Goal: Information Seeking & Learning: Compare options

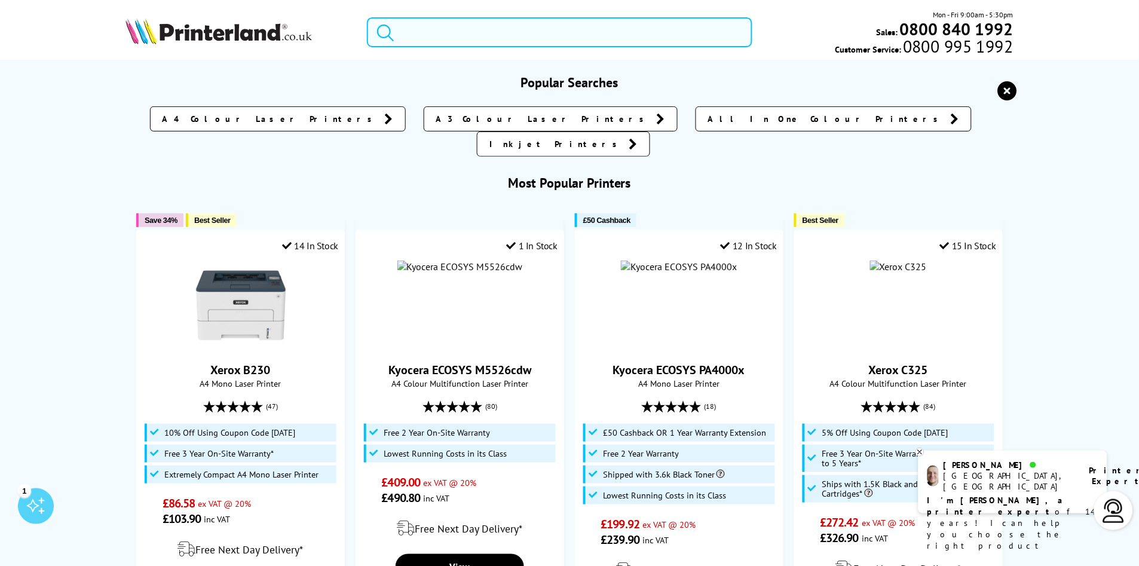
click at [484, 27] on input "search" at bounding box center [559, 32] width 385 height 30
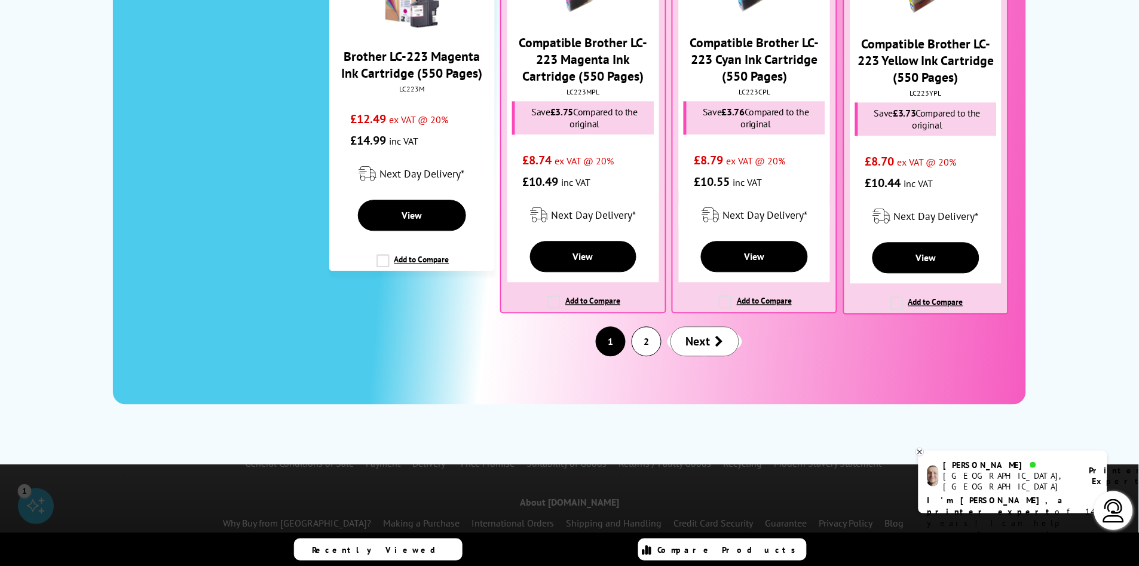
scroll to position [1858, 0]
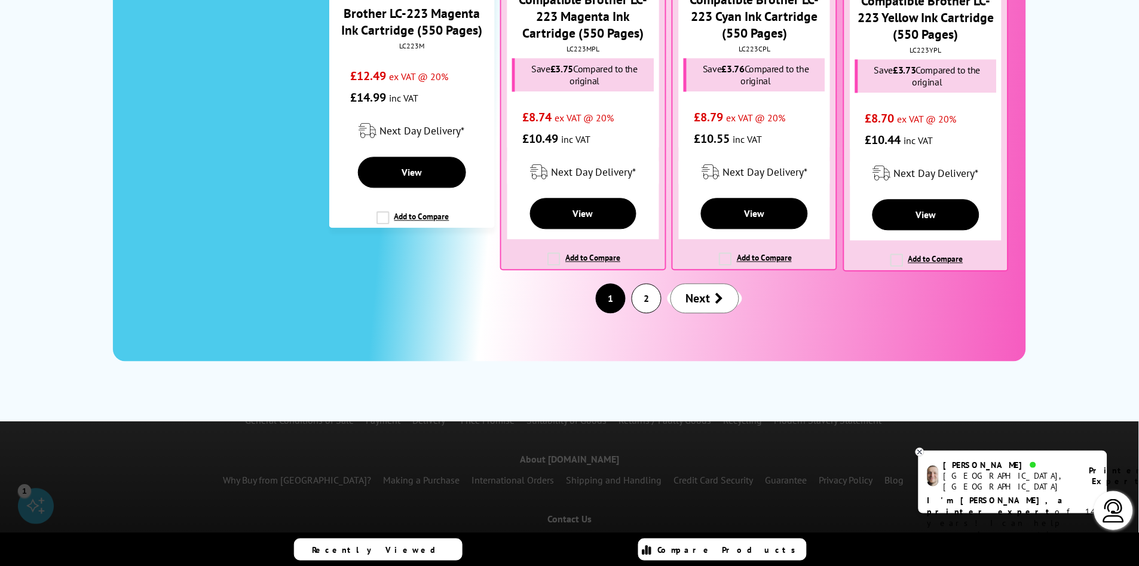
type input "MFC-J4420DW"
click at [689, 291] on span "Next" at bounding box center [698, 299] width 24 height 16
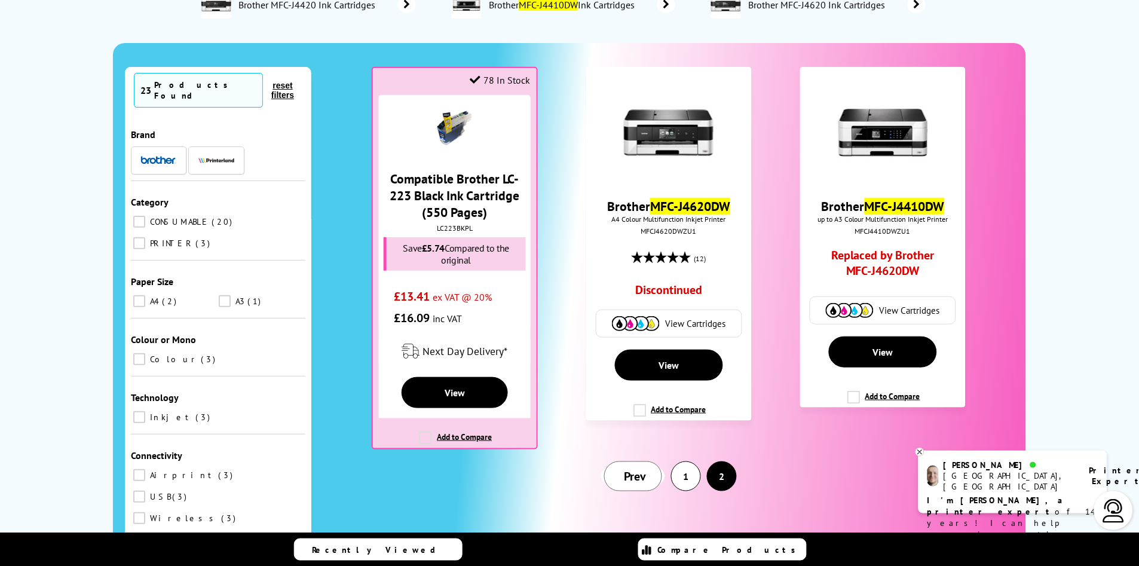
scroll to position [66, 0]
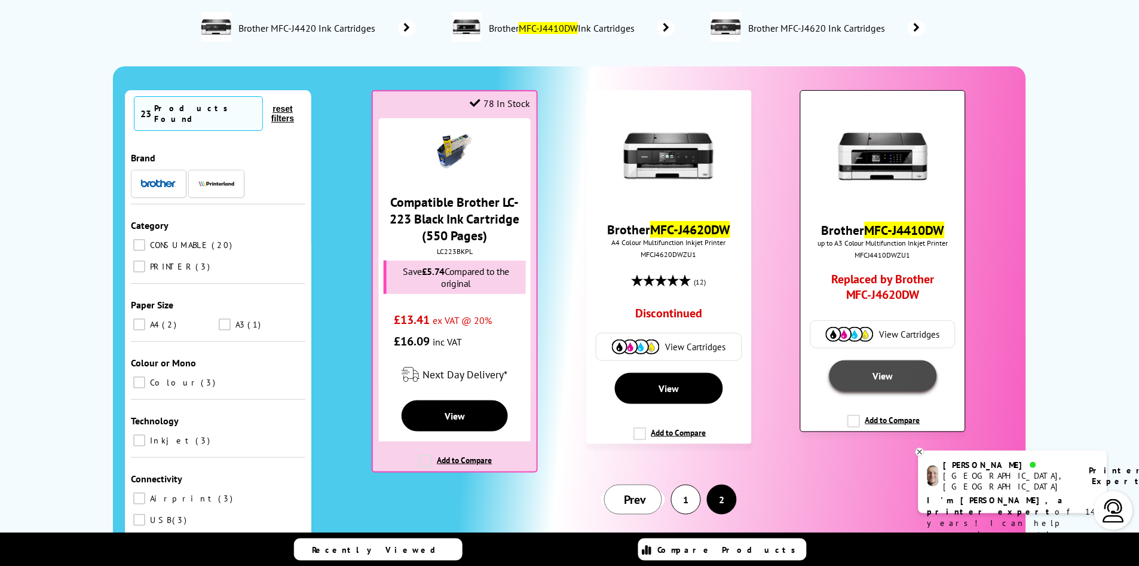
click at [879, 374] on span "View" at bounding box center [883, 376] width 20 height 12
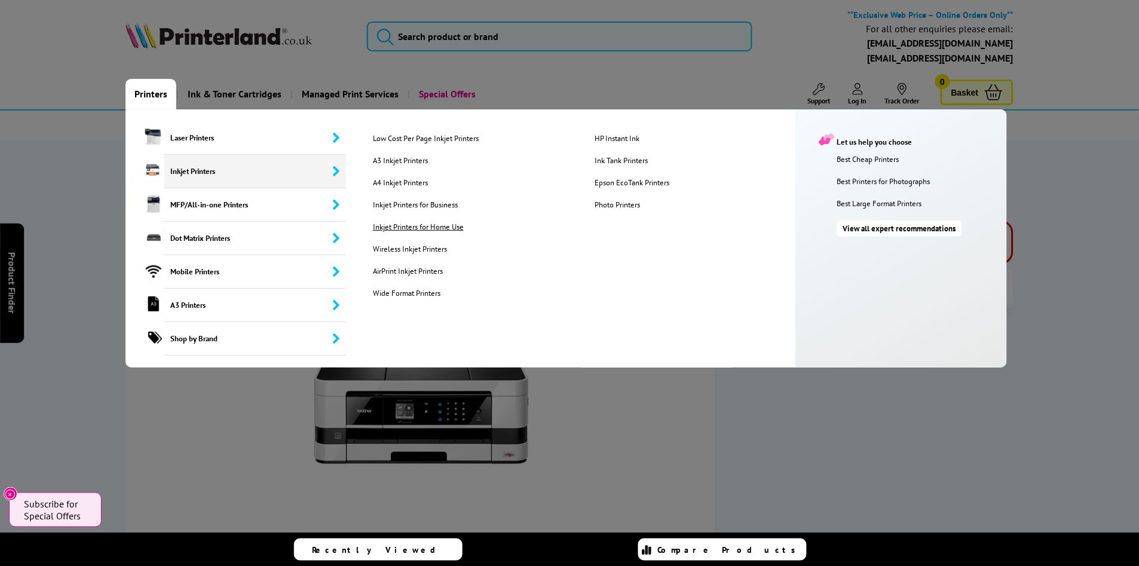
click at [395, 228] on link "Inkjet Printers for Home Use" at bounding box center [474, 227] width 220 height 10
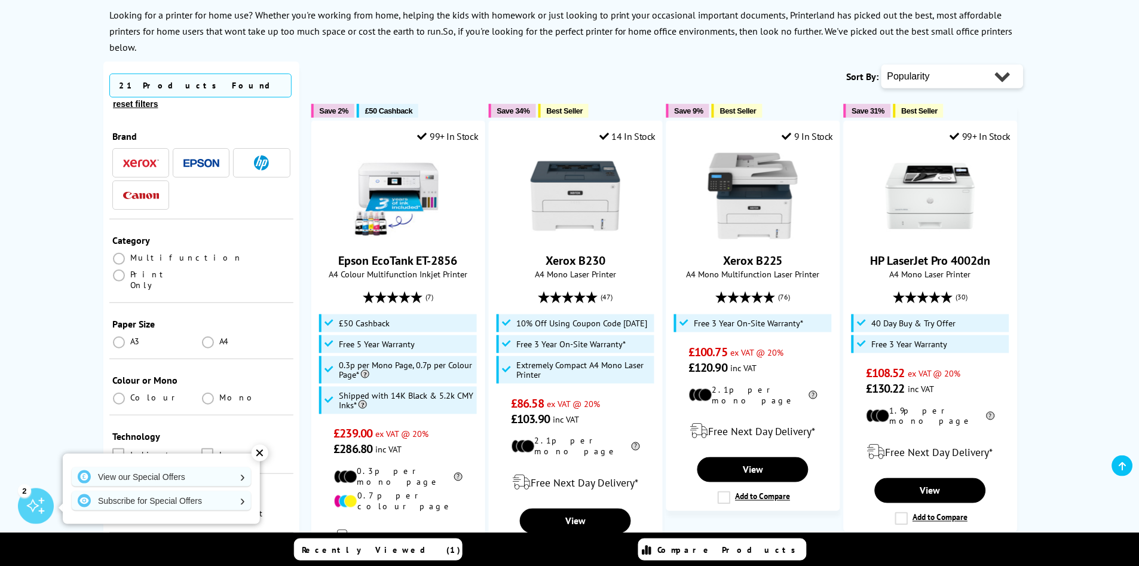
scroll to position [199, 0]
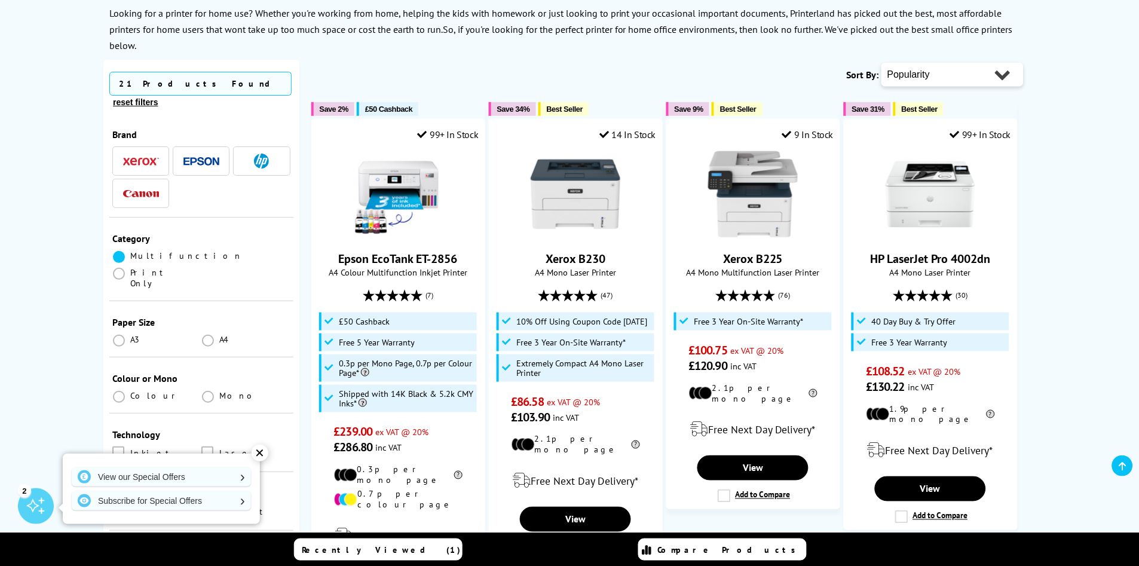
click at [118, 251] on span at bounding box center [119, 257] width 12 height 12
click at [130, 252] on input "radio" at bounding box center [130, 252] width 0 height 0
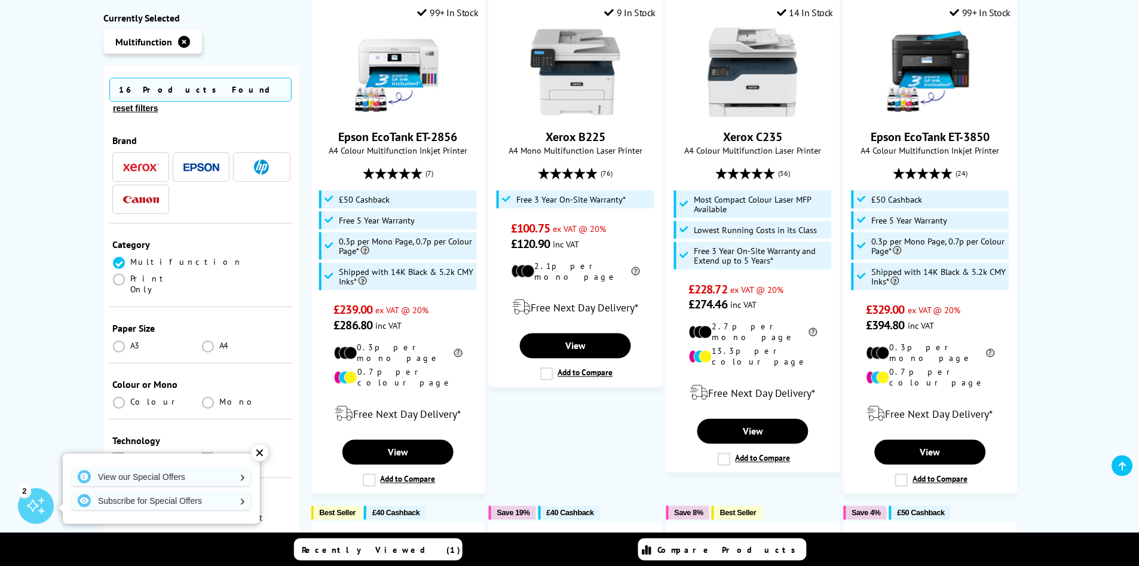
scroll to position [332, 0]
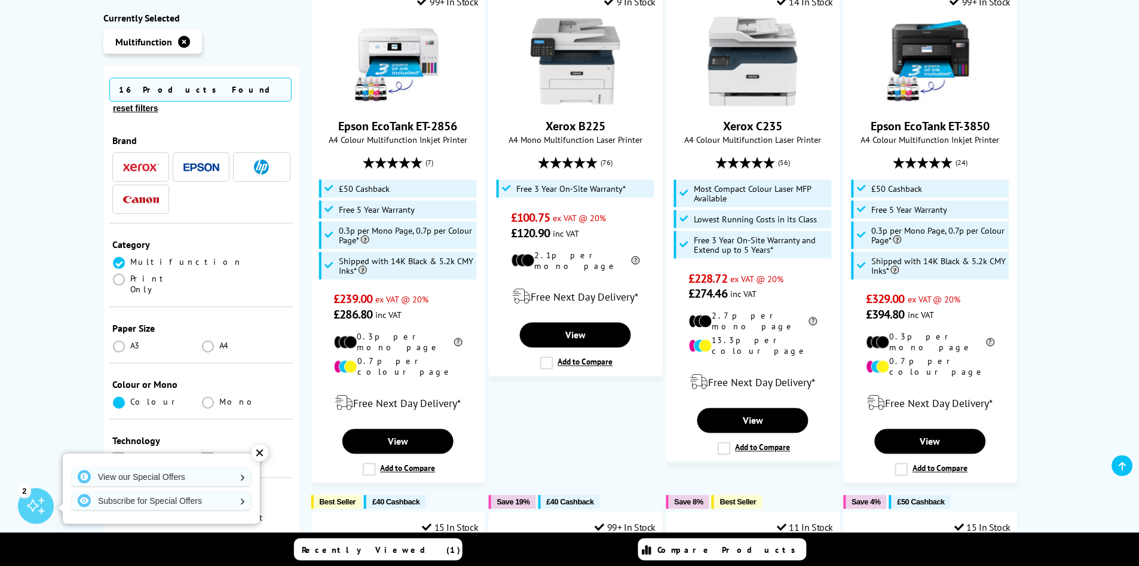
click at [116, 397] on span at bounding box center [119, 403] width 12 height 12
click at [130, 398] on input "radio" at bounding box center [130, 398] width 0 height 0
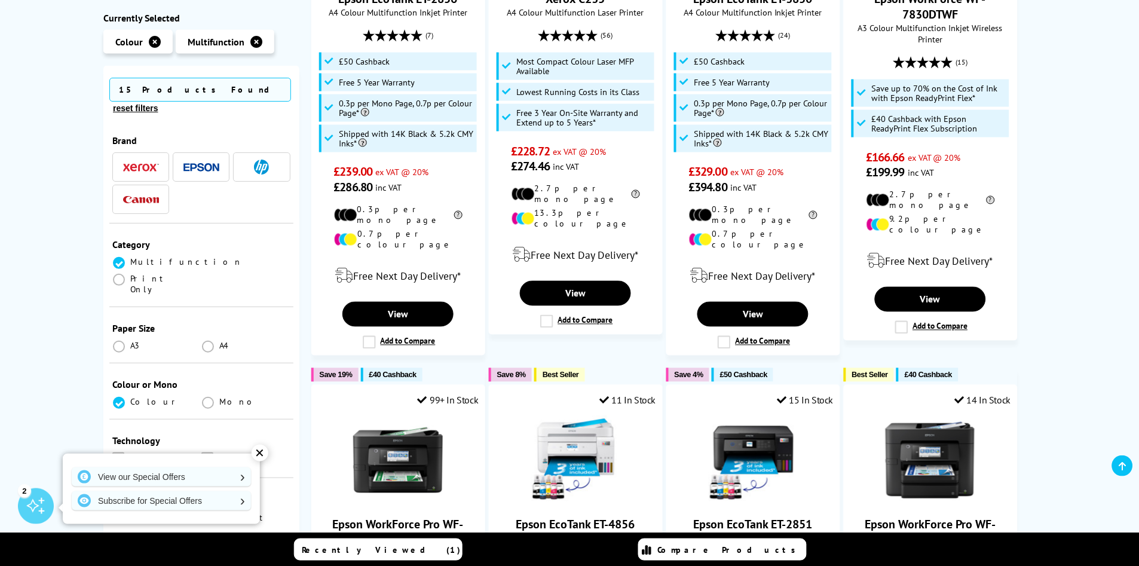
scroll to position [464, 0]
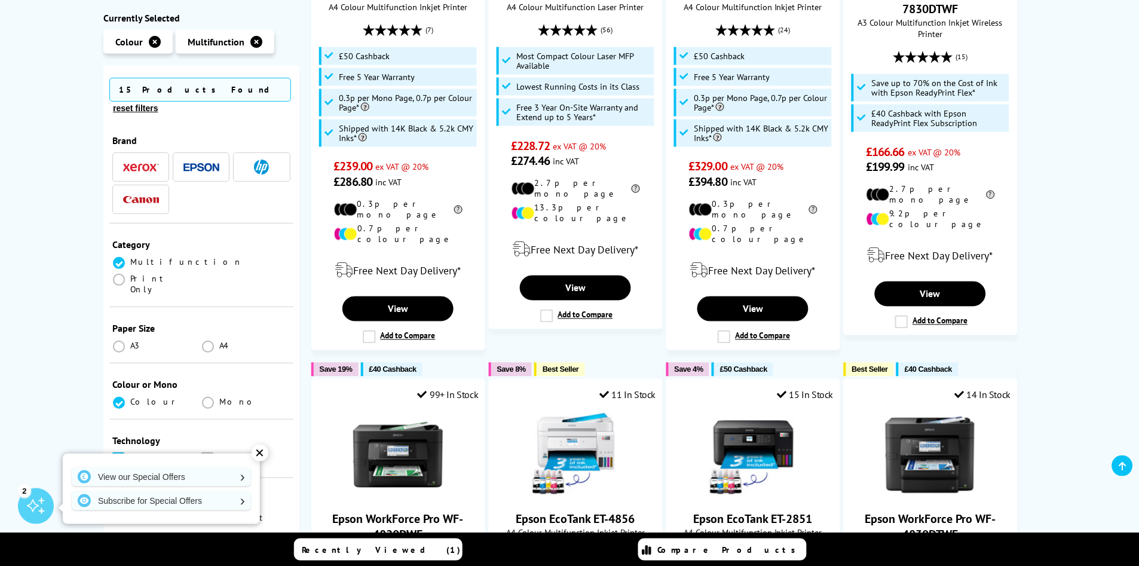
click at [121, 452] on span at bounding box center [118, 458] width 12 height 12
click at [130, 454] on input "checkbox" at bounding box center [130, 454] width 0 height 0
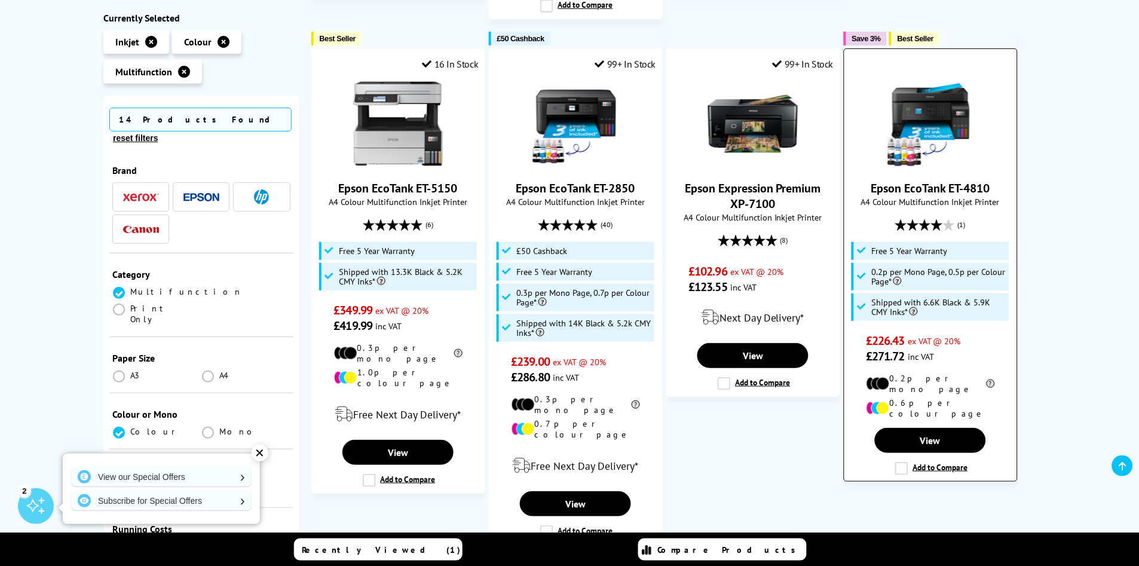
scroll to position [1394, 0]
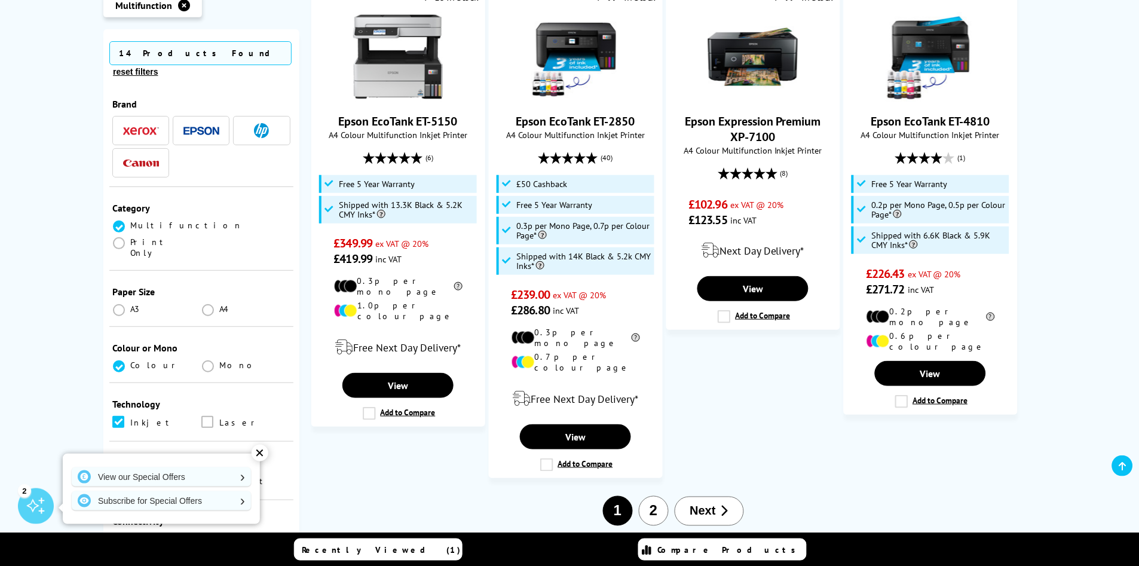
click at [702, 496] on button "Next" at bounding box center [708, 510] width 69 height 29
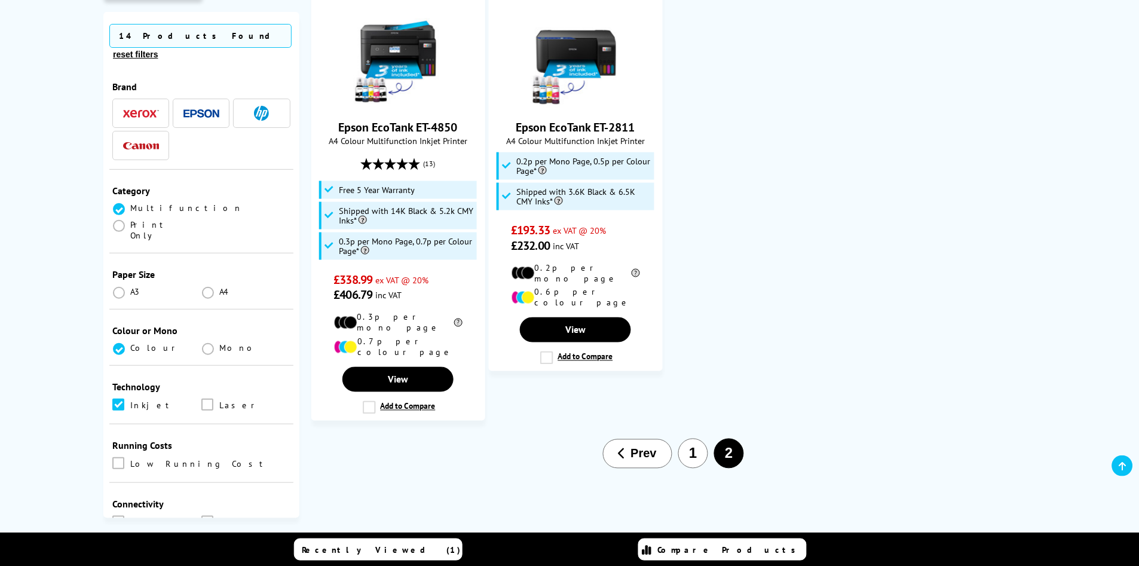
scroll to position [332, 0]
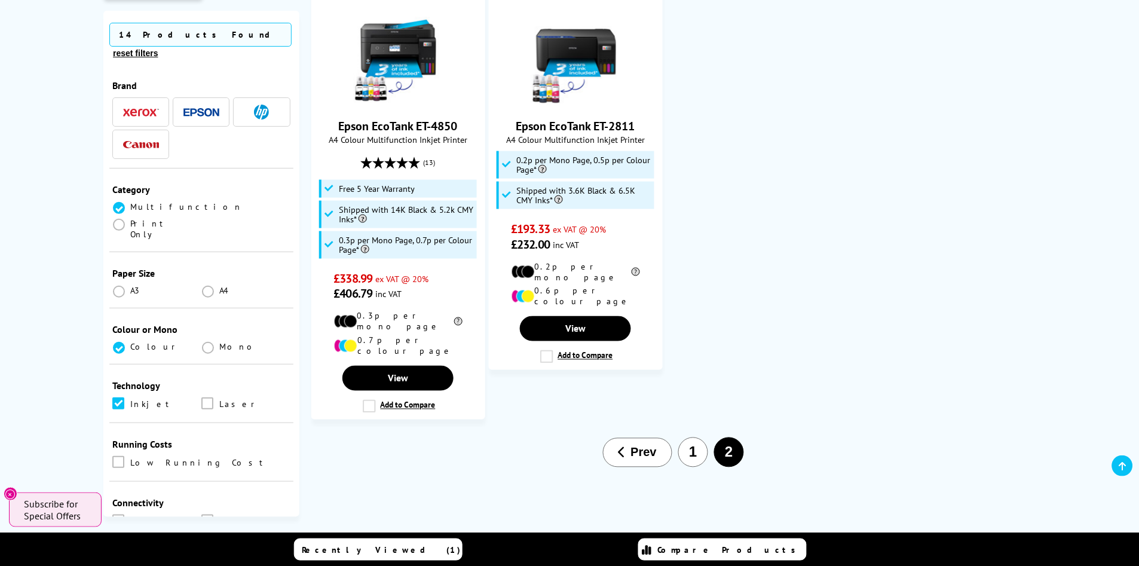
click at [688, 437] on button "1" at bounding box center [693, 452] width 30 height 30
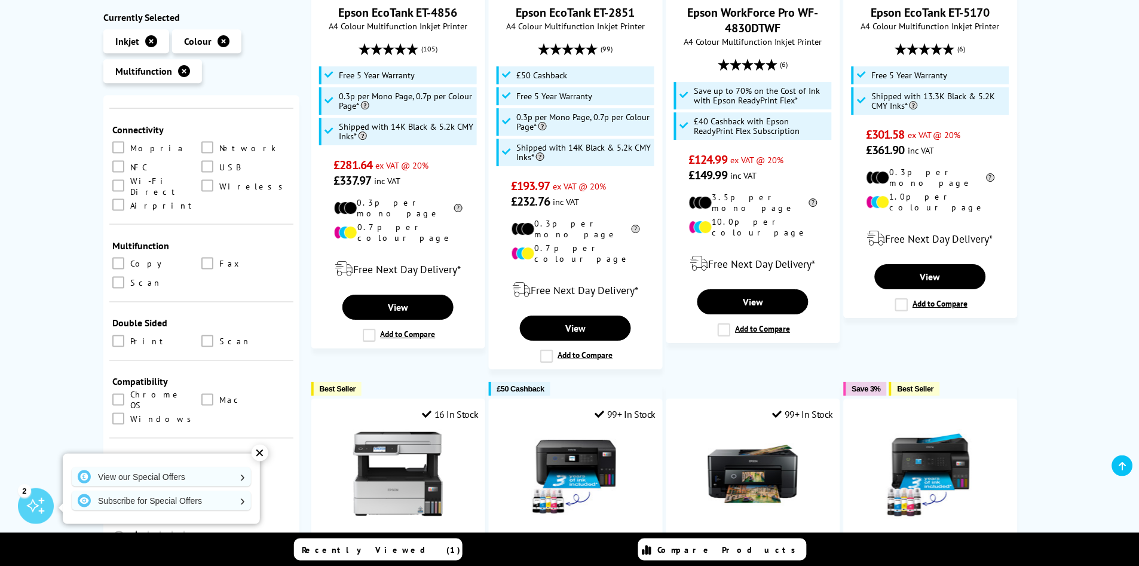
scroll to position [995, 0]
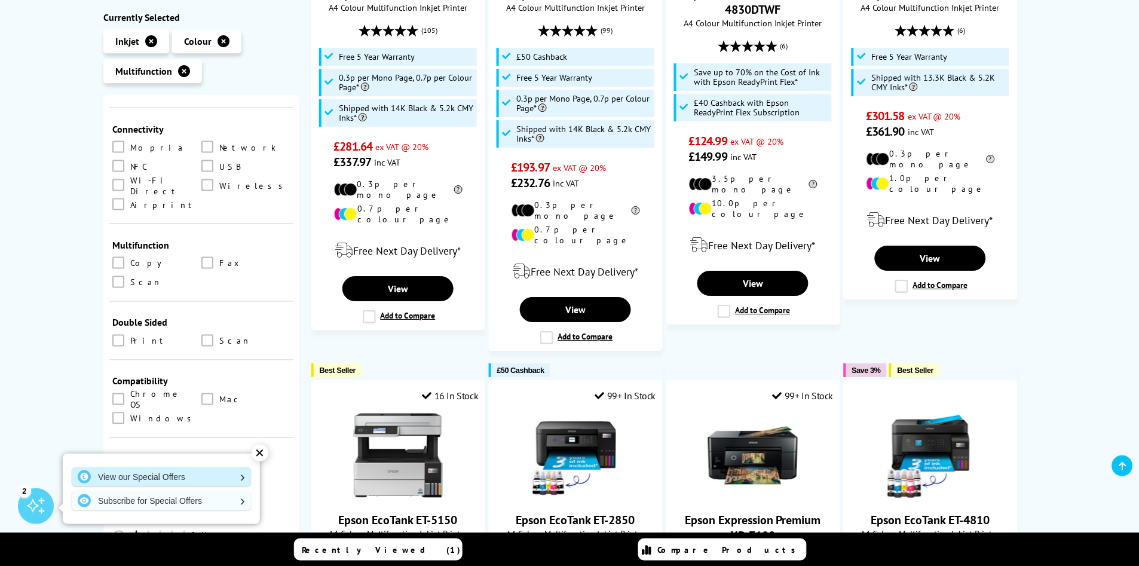
click at [142, 478] on link "View our Special Offers" at bounding box center [161, 476] width 179 height 19
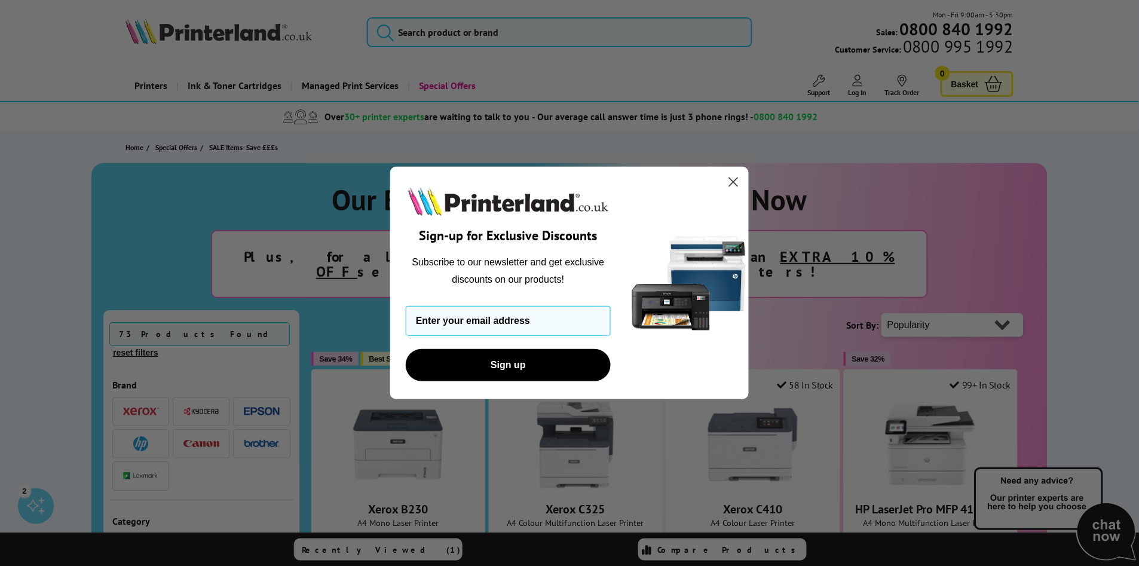
scroll to position [66, 0]
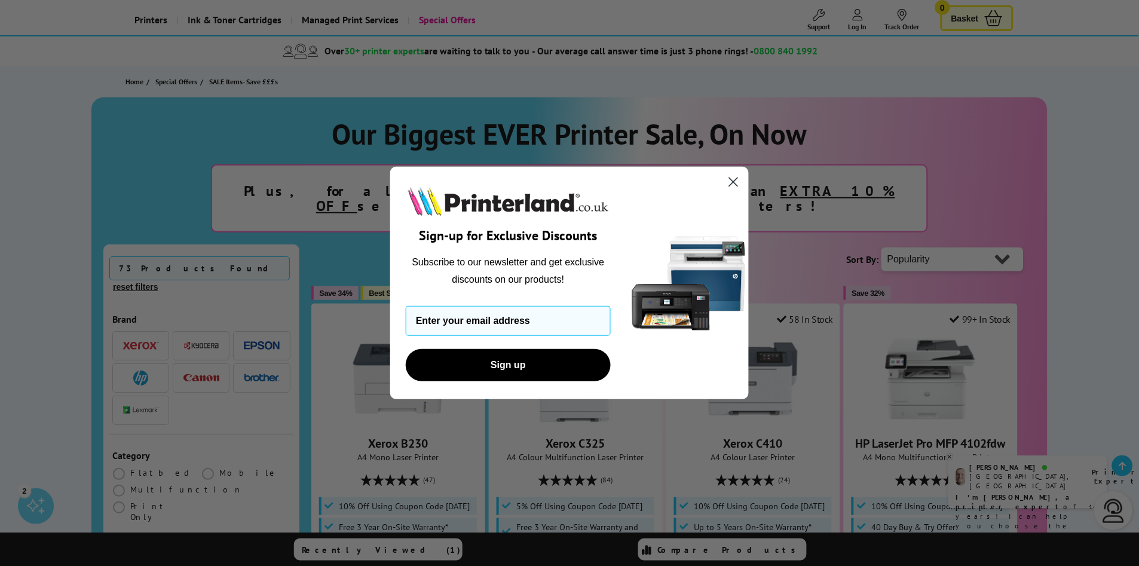
click at [738, 183] on circle "Close dialog" at bounding box center [733, 182] width 20 height 20
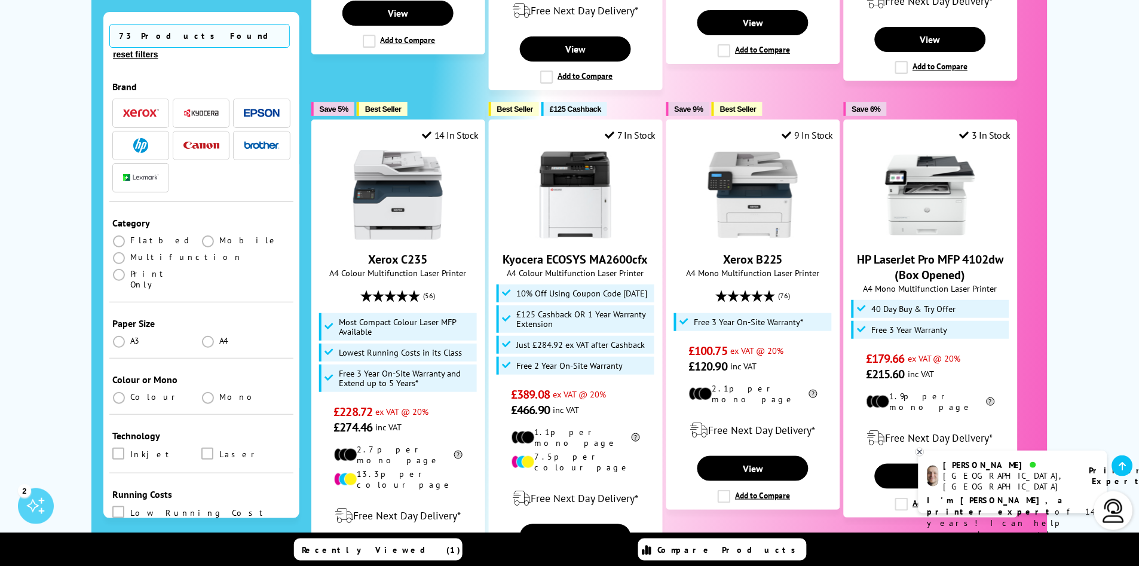
scroll to position [1394, 0]
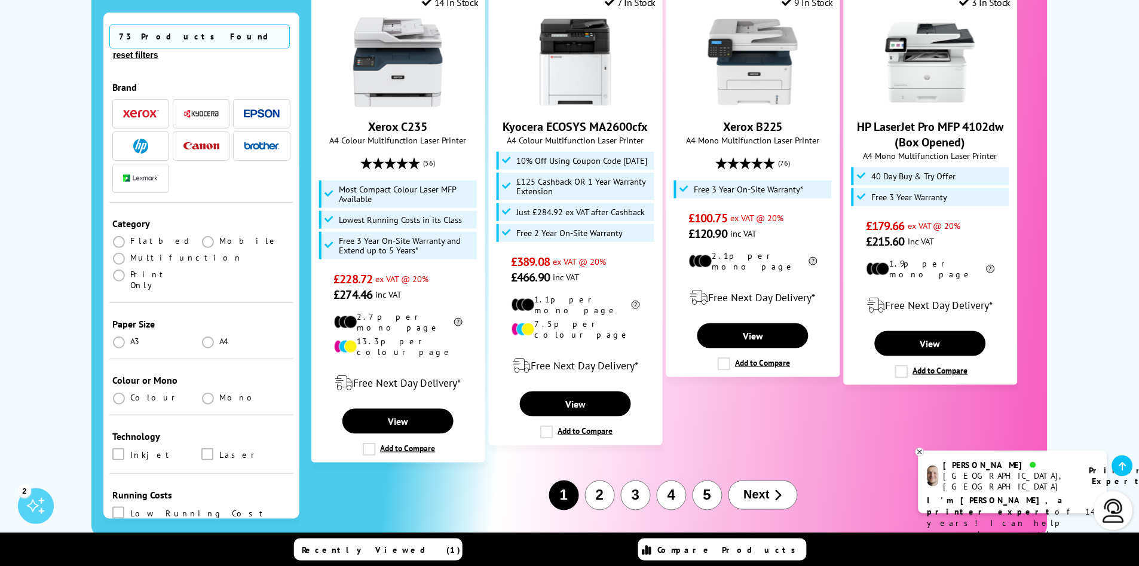
click at [753, 488] on span "Next" at bounding box center [757, 495] width 26 height 14
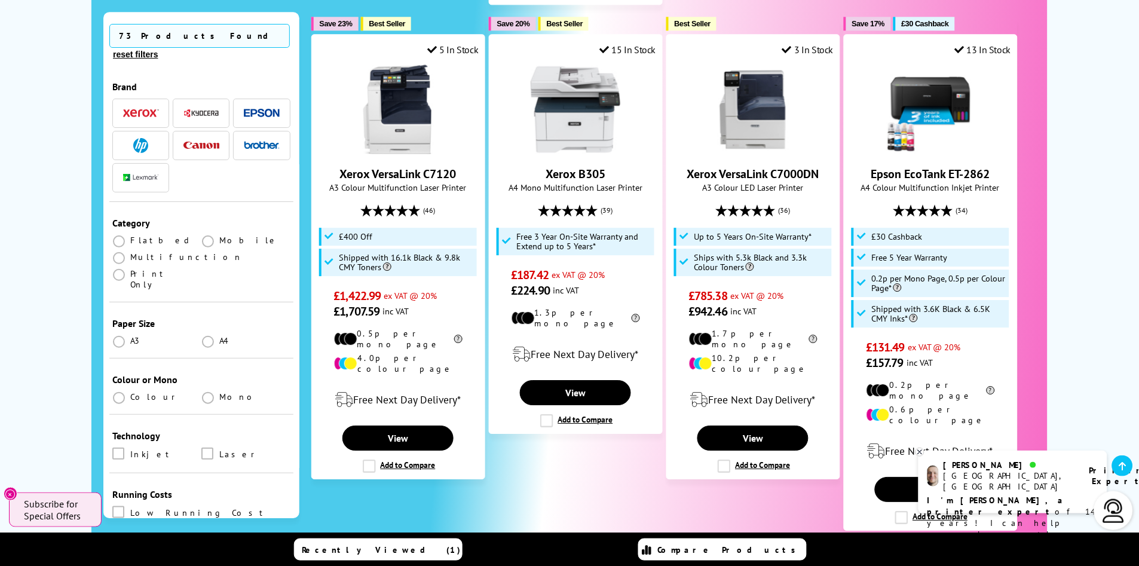
scroll to position [863, 0]
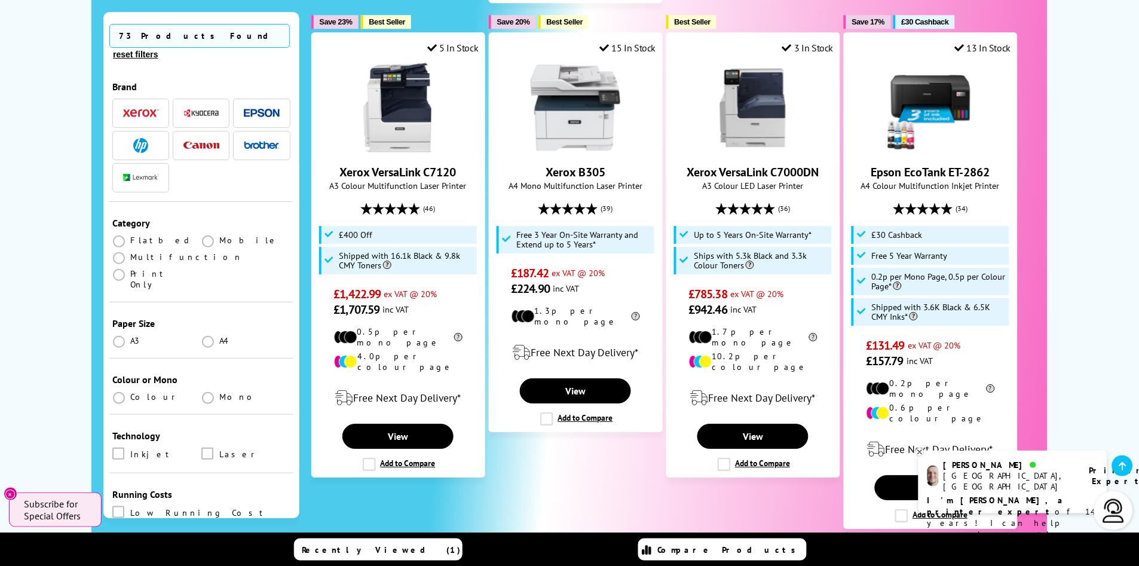
click at [161, 49] on button "reset filters" at bounding box center [135, 54] width 52 height 11
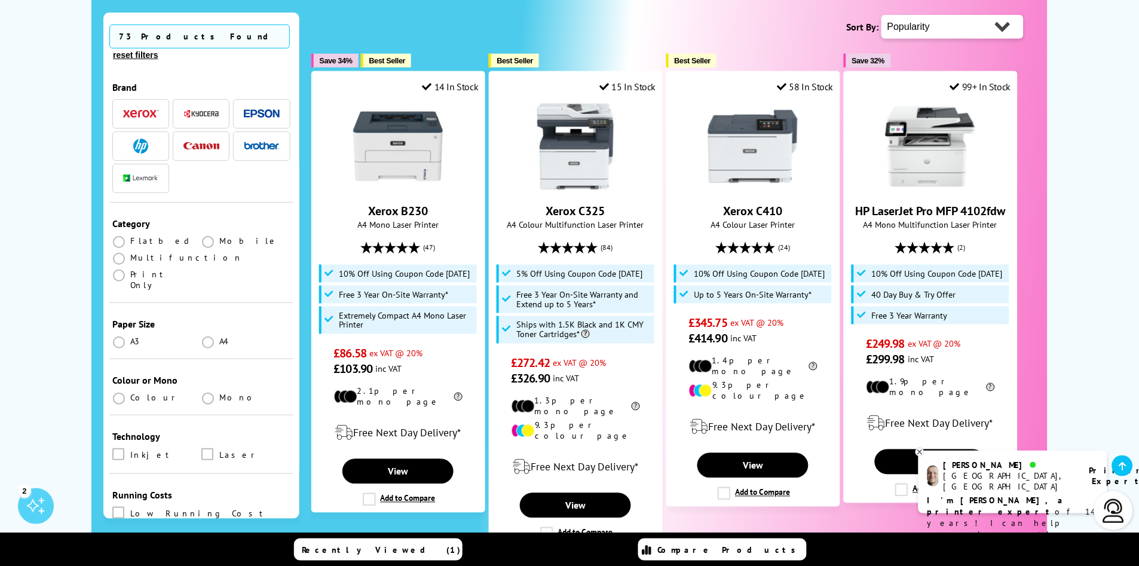
scroll to position [332, 0]
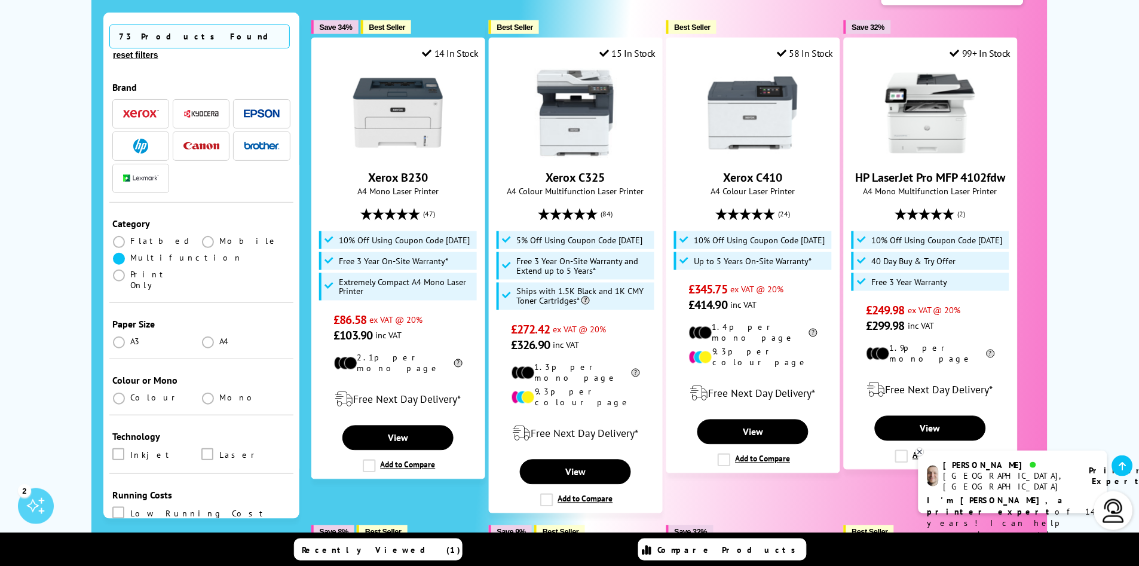
click at [119, 252] on span at bounding box center [119, 258] width 12 height 12
click at [130, 253] on input "radio" at bounding box center [130, 253] width 0 height 0
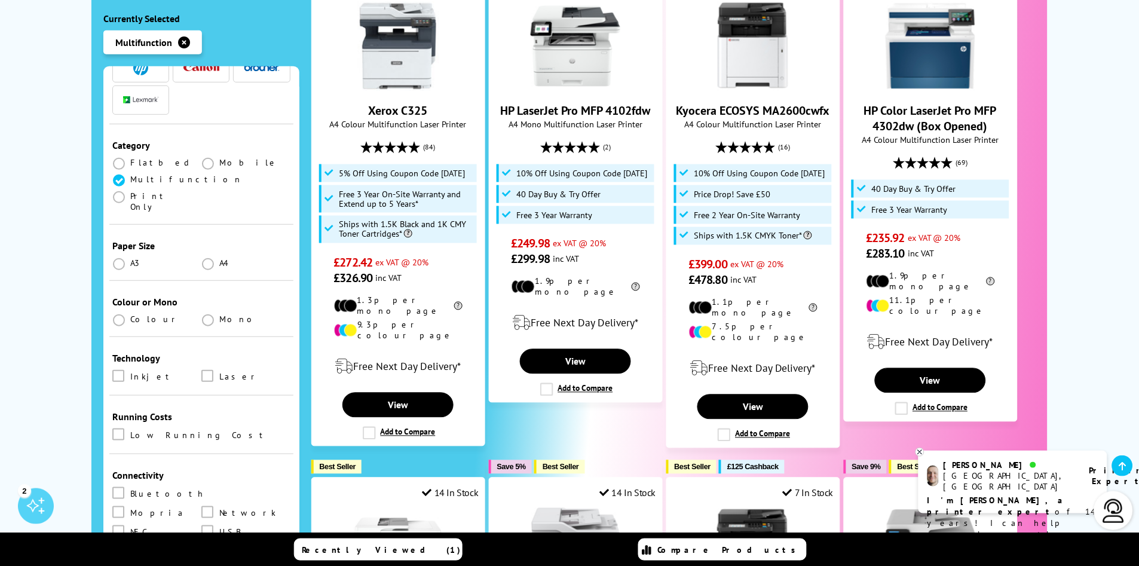
scroll to position [133, 0]
click at [119, 313] on span at bounding box center [119, 319] width 12 height 12
click at [130, 314] on input "radio" at bounding box center [130, 314] width 0 height 0
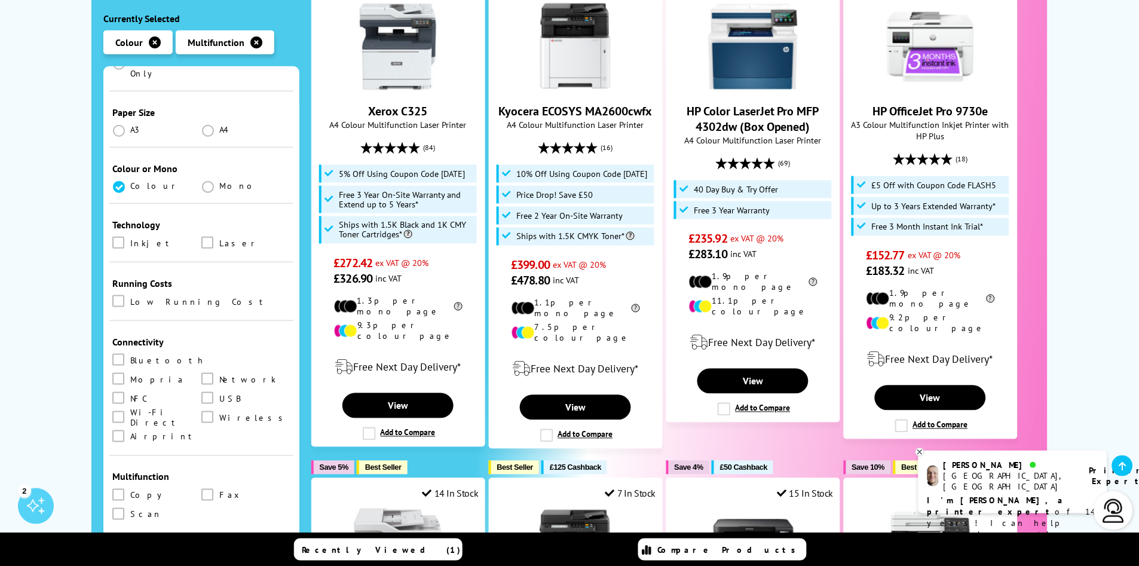
scroll to position [398, 0]
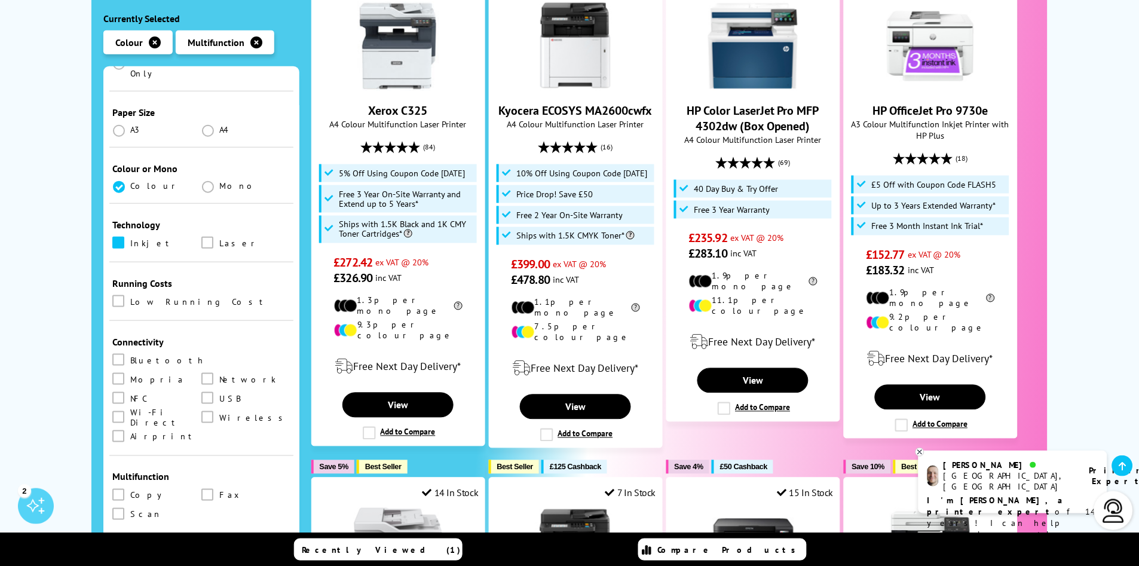
click at [115, 236] on span at bounding box center [118, 242] width 12 height 12
click at [130, 238] on input "checkbox" at bounding box center [130, 238] width 0 height 0
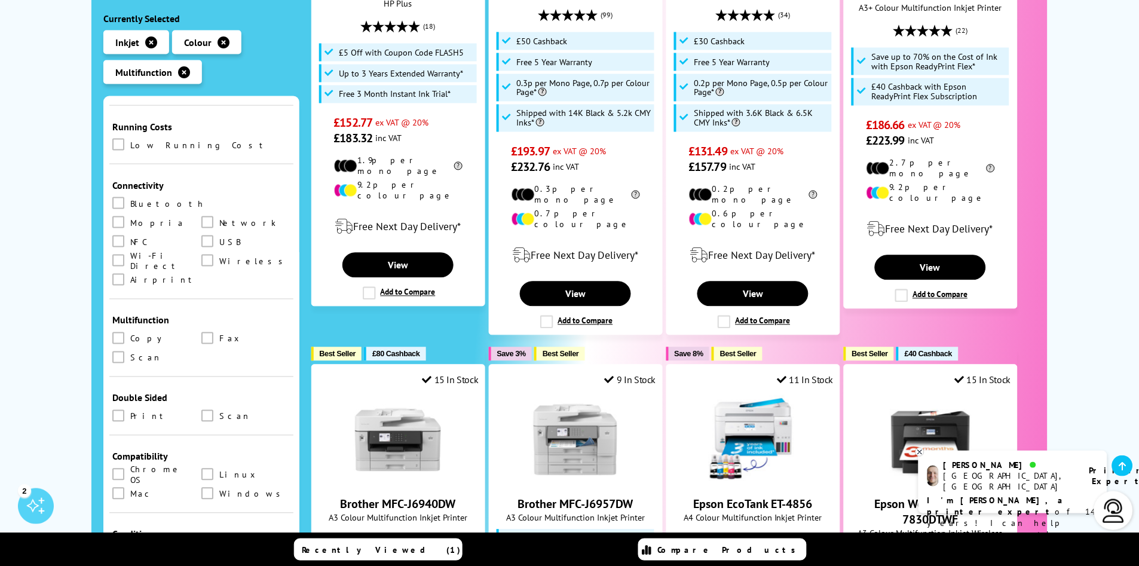
scroll to position [464, 0]
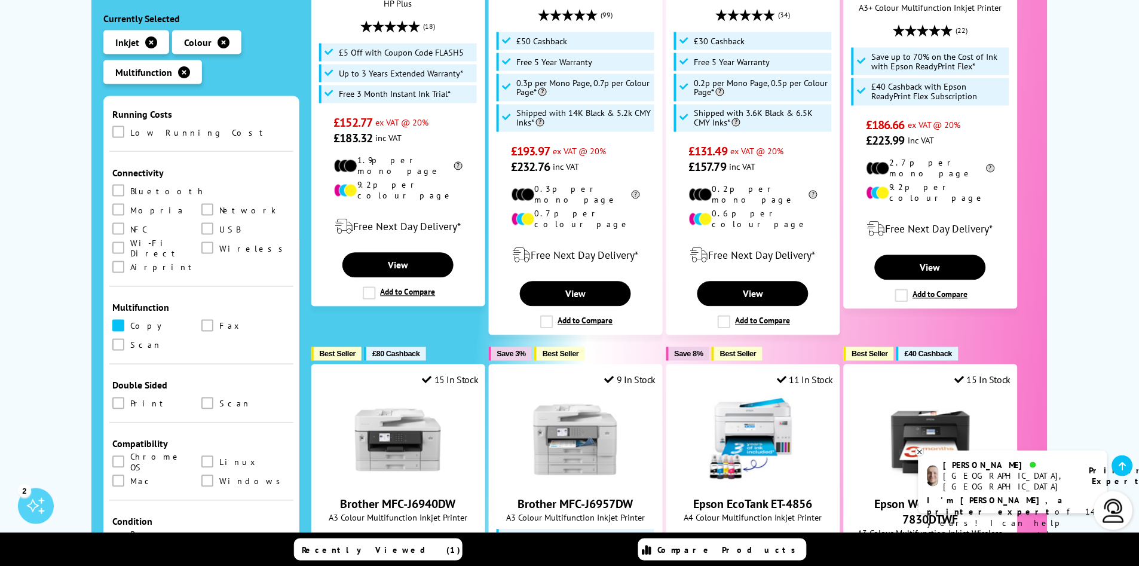
click at [115, 319] on span at bounding box center [118, 325] width 12 height 12
click at [130, 321] on input "checkbox" at bounding box center [130, 321] width 0 height 0
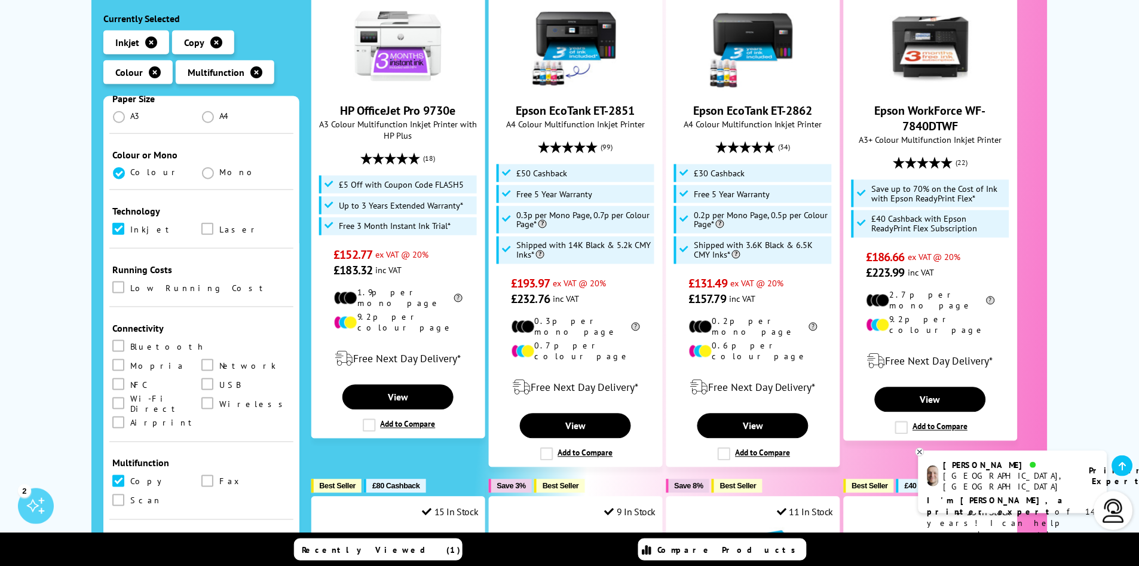
scroll to position [332, 0]
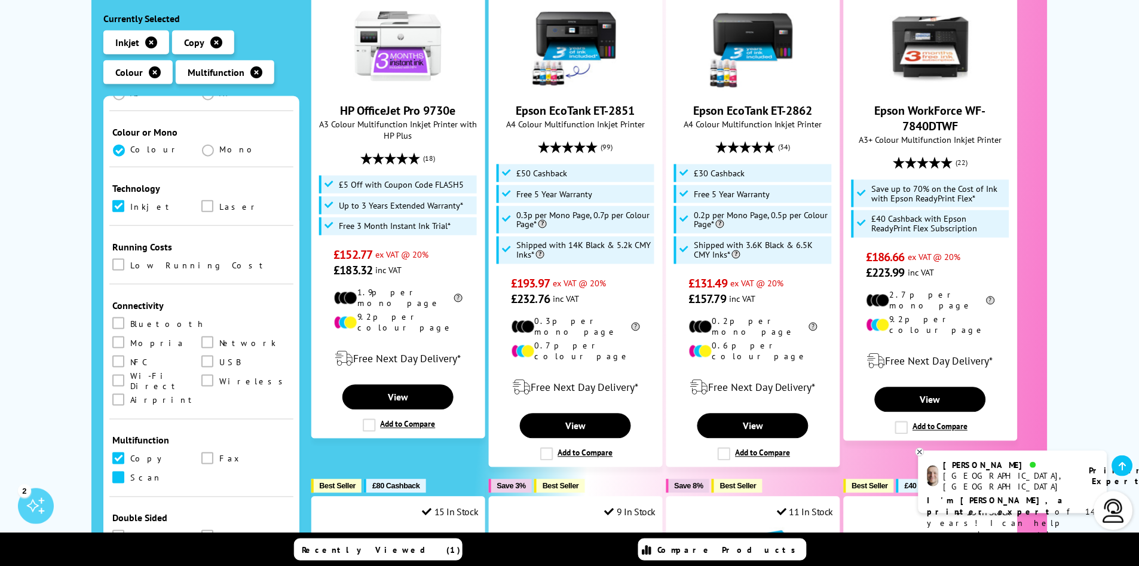
click at [118, 471] on span at bounding box center [118, 477] width 12 height 12
click at [130, 473] on input "checkbox" at bounding box center [130, 473] width 0 height 0
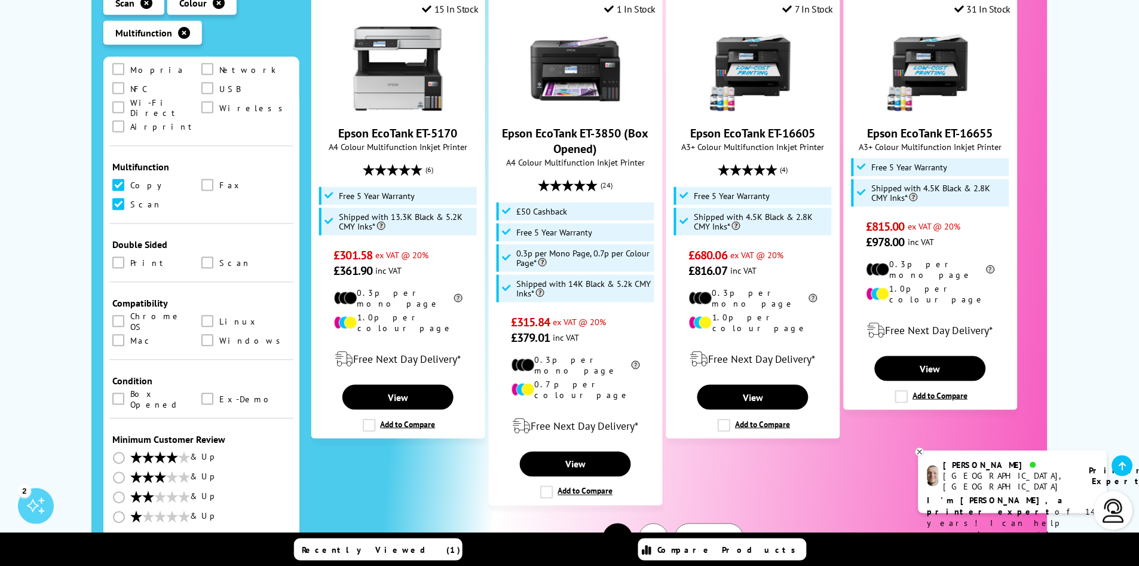
scroll to position [1460, 0]
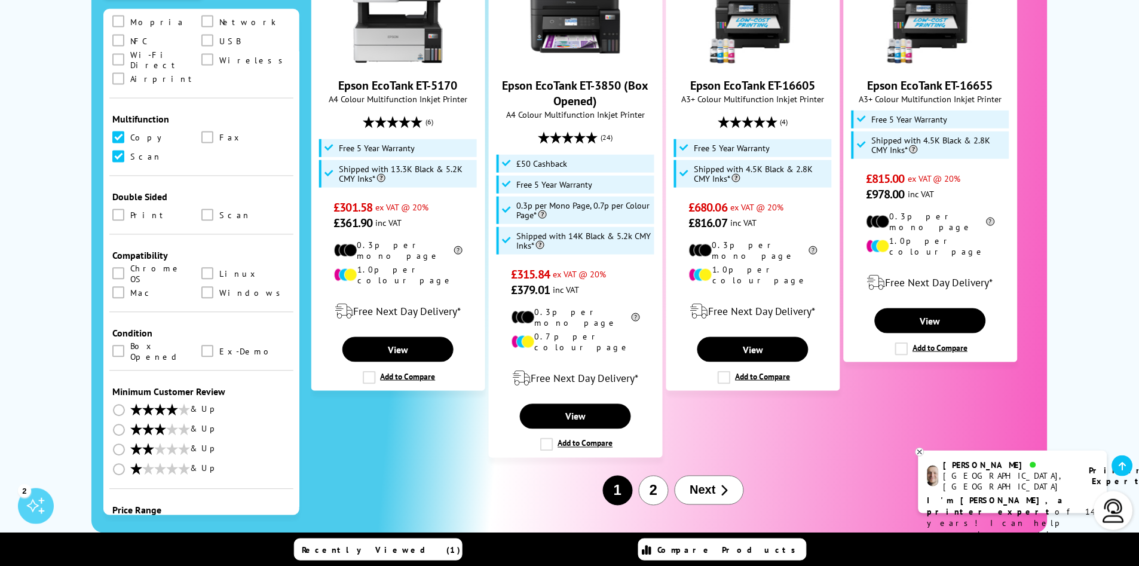
click at [654, 476] on button "2" at bounding box center [654, 491] width 30 height 30
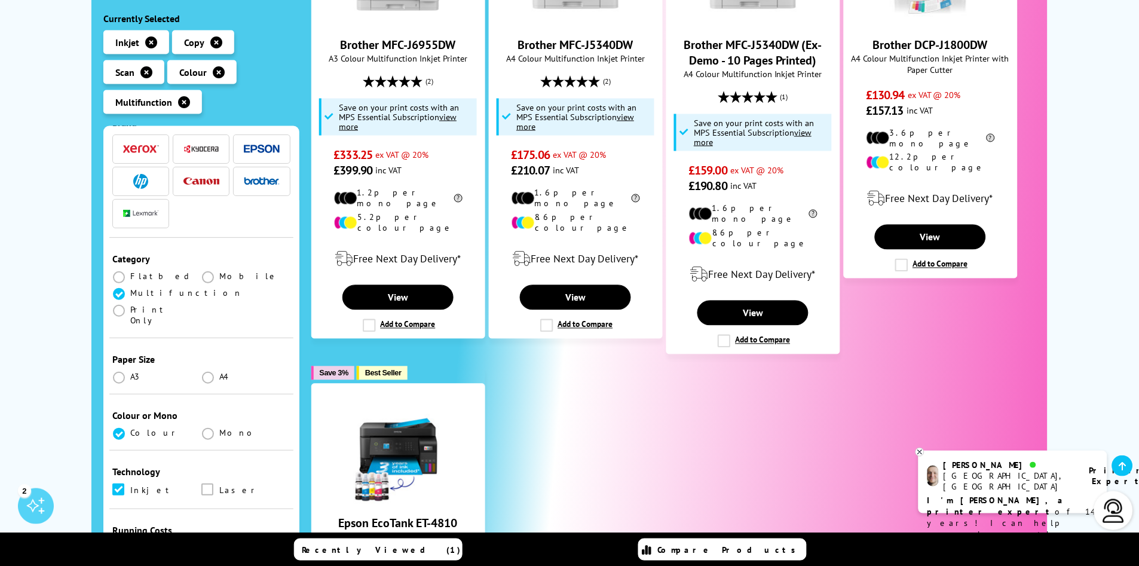
scroll to position [199, 0]
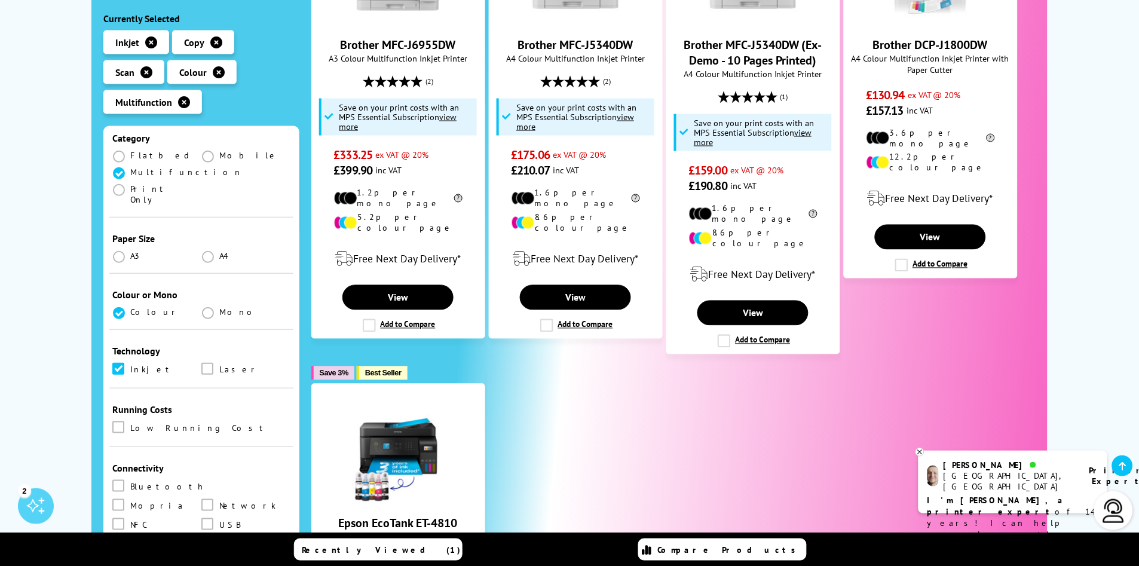
click at [120, 362] on span at bounding box center [118, 368] width 12 height 12
click at [130, 364] on input "checkbox" at bounding box center [130, 364] width 0 height 0
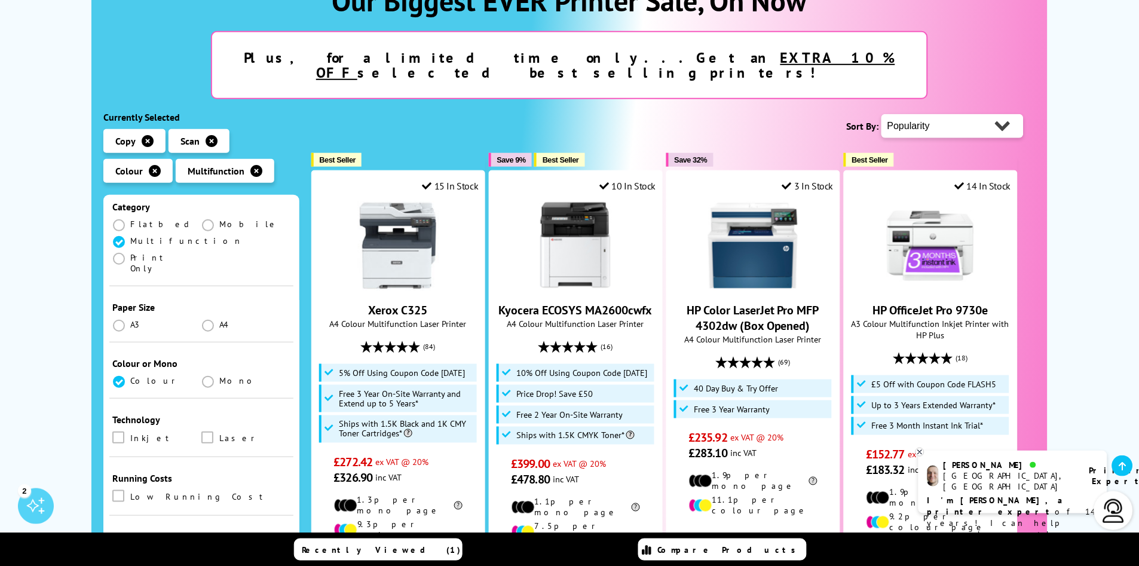
scroll to position [265, 0]
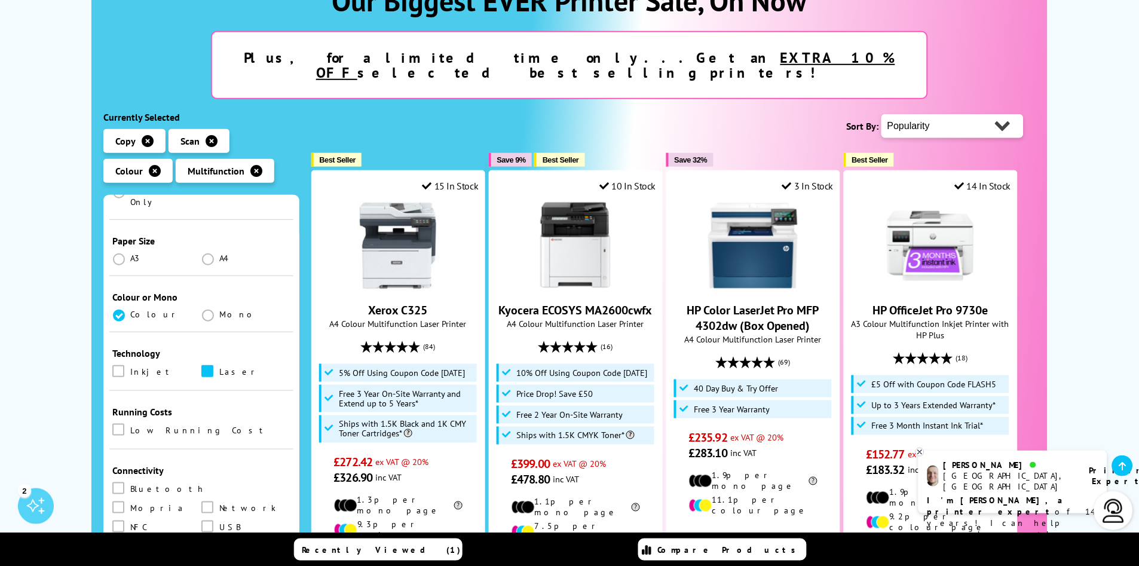
click at [210, 365] on span at bounding box center [207, 371] width 12 height 12
click at [219, 367] on input "checkbox" at bounding box center [219, 367] width 0 height 0
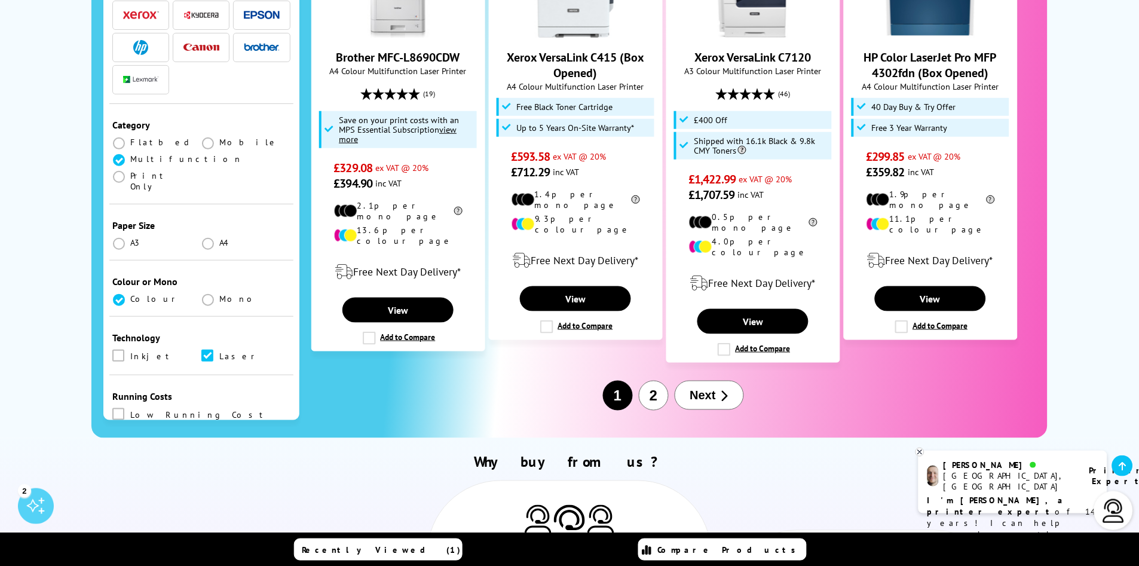
scroll to position [1460, 0]
click at [645, 380] on button "2" at bounding box center [654, 395] width 30 height 30
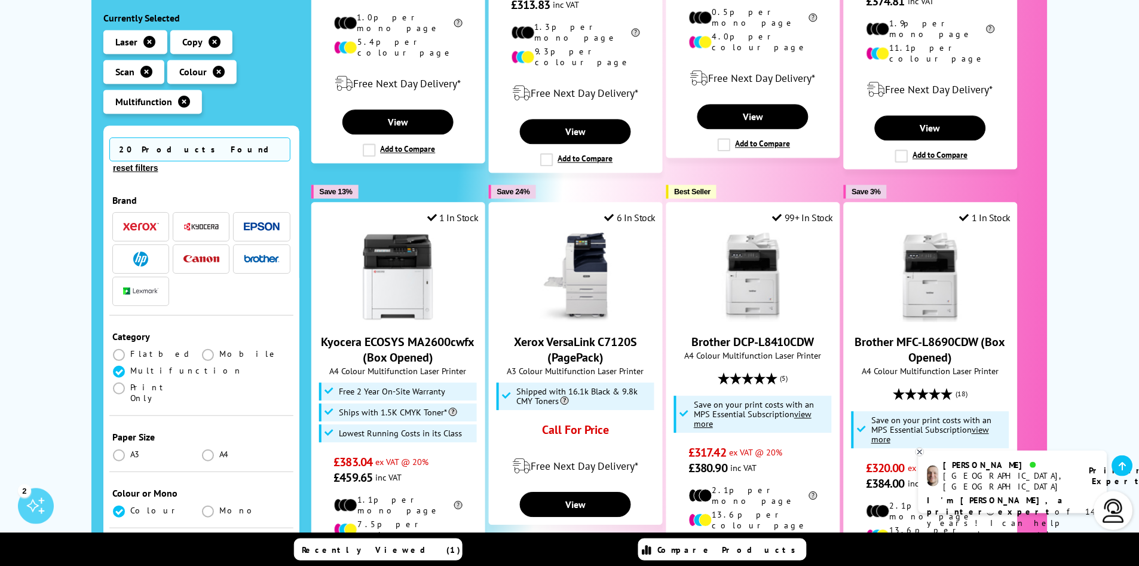
scroll to position [929, 0]
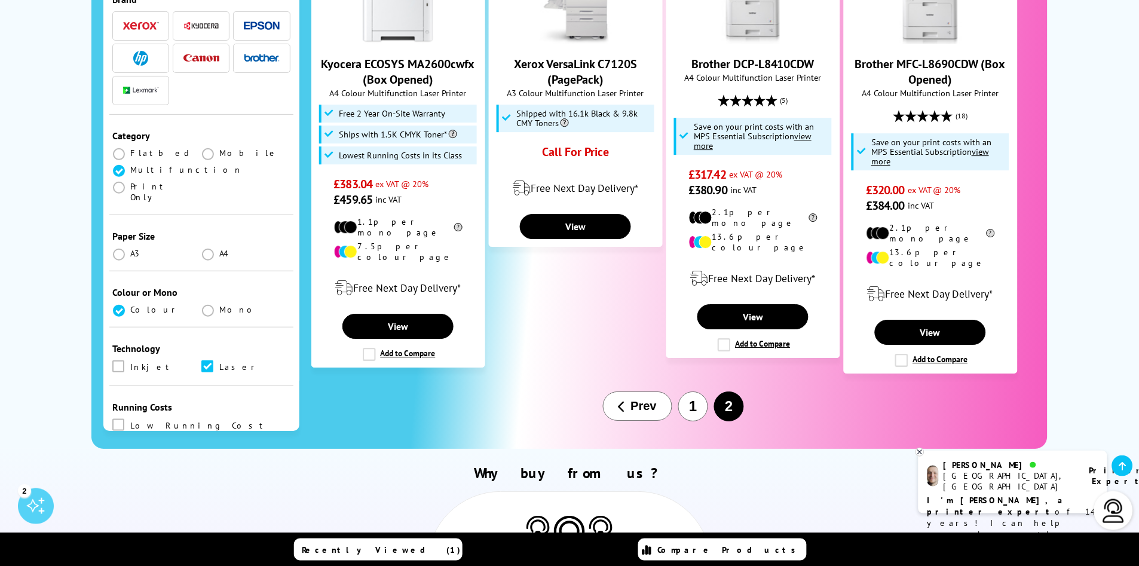
click at [692, 391] on button "1" at bounding box center [693, 406] width 30 height 30
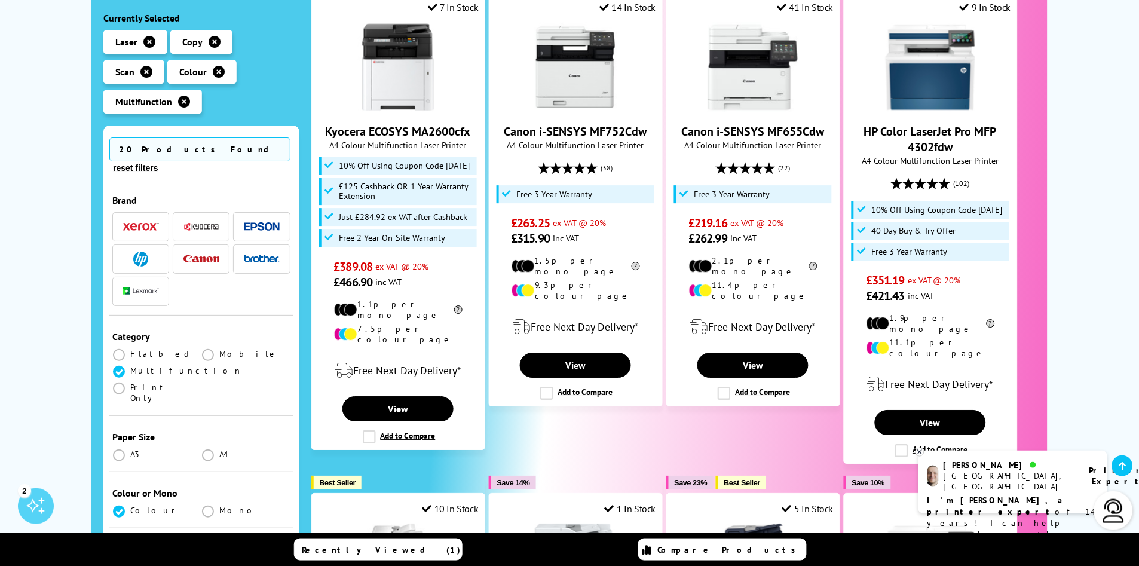
scroll to position [796, 0]
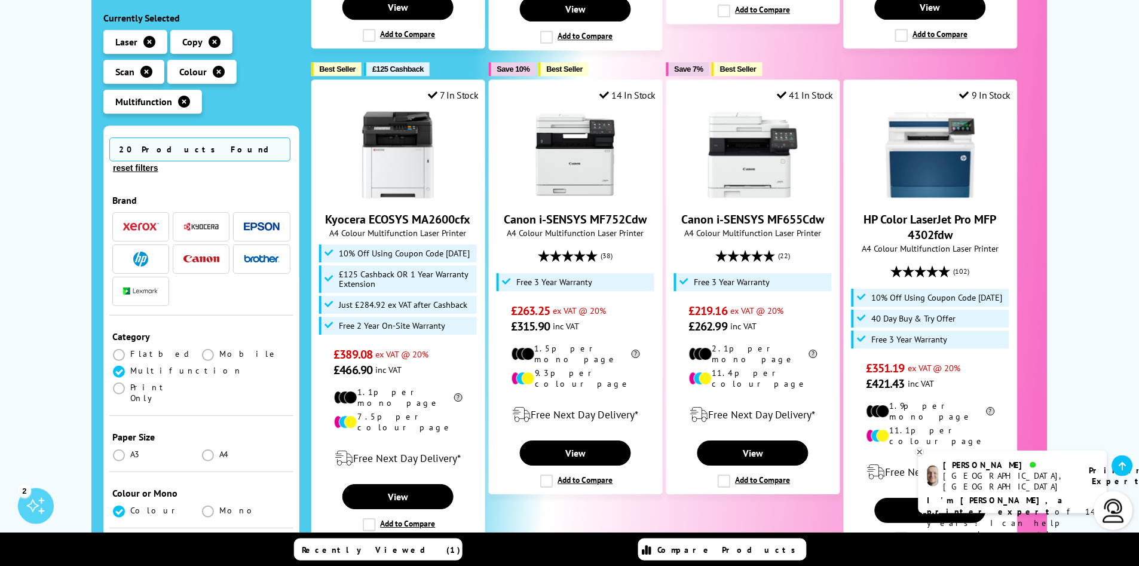
click at [161, 162] on button "reset filters" at bounding box center [135, 167] width 52 height 11
